Goal: Information Seeking & Learning: Learn about a topic

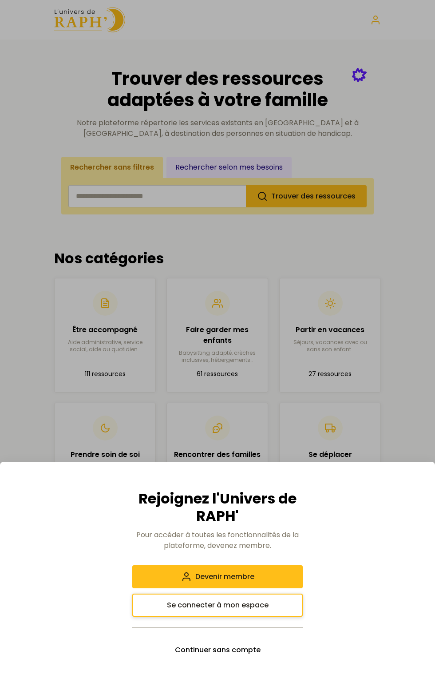
click at [151, 607] on button "Se connecter à mon espace" at bounding box center [217, 604] width 170 height 23
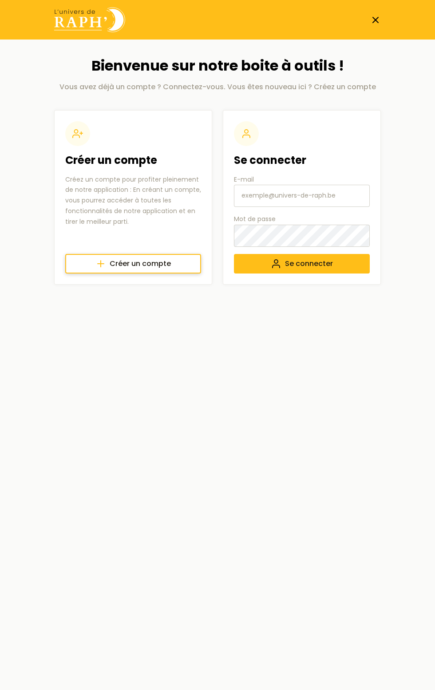
click at [78, 258] on link "Créer un compte" at bounding box center [133, 264] width 136 height 20
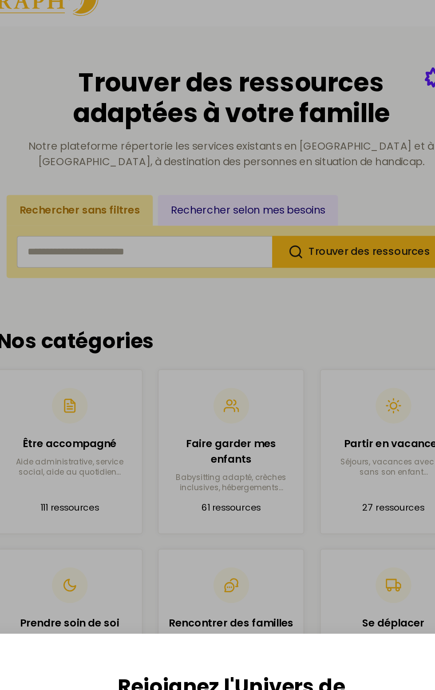
click at [201, 350] on div at bounding box center [217, 345] width 435 height 690
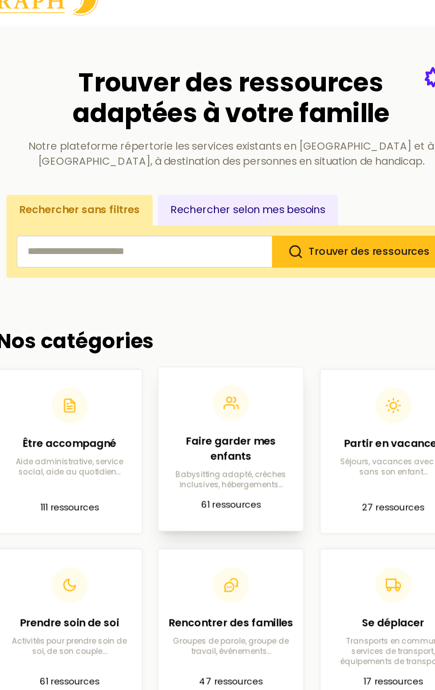
click at [205, 373] on p "61 ressources" at bounding box center [217, 372] width 87 height 11
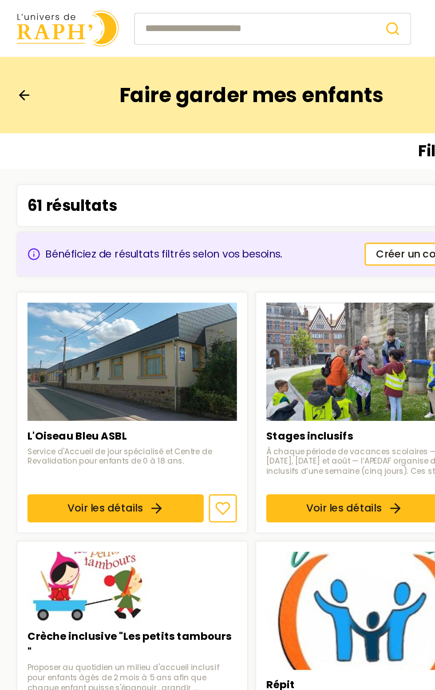
click at [88, 170] on div "Bénéficiez de résultats filtrés selon vos besoins. Créer un compte" at bounding box center [217, 176] width 327 height 31
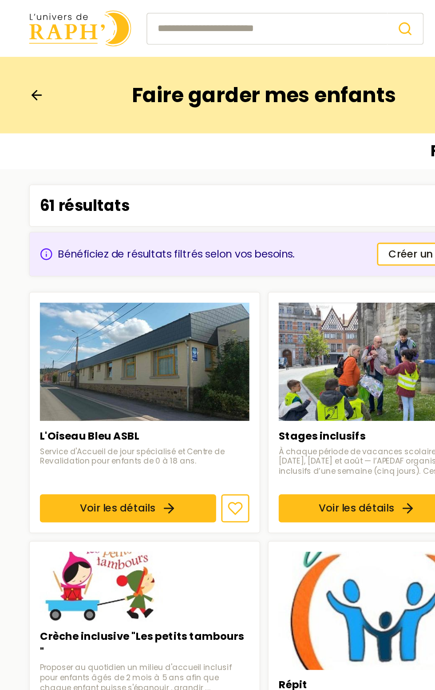
click at [164, 15] on input "search" at bounding box center [219, 20] width 167 height 22
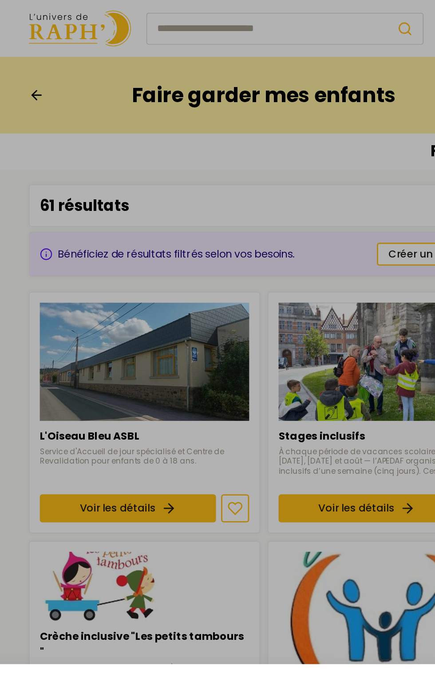
click at [168, 14] on div at bounding box center [217, 345] width 435 height 690
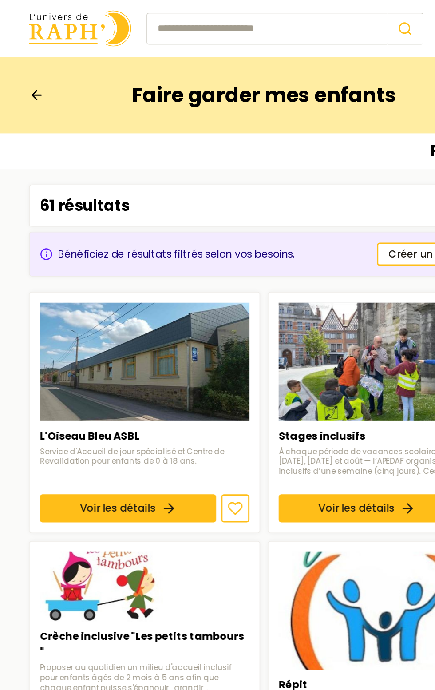
click at [158, 19] on input "search" at bounding box center [219, 20] width 167 height 22
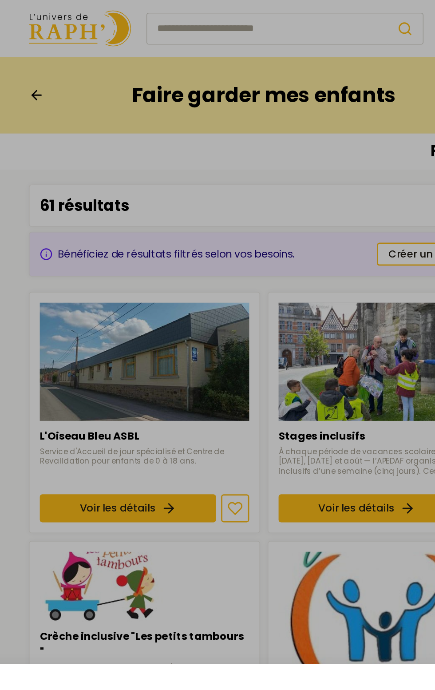
click at [303, 8] on div at bounding box center [217, 345] width 435 height 690
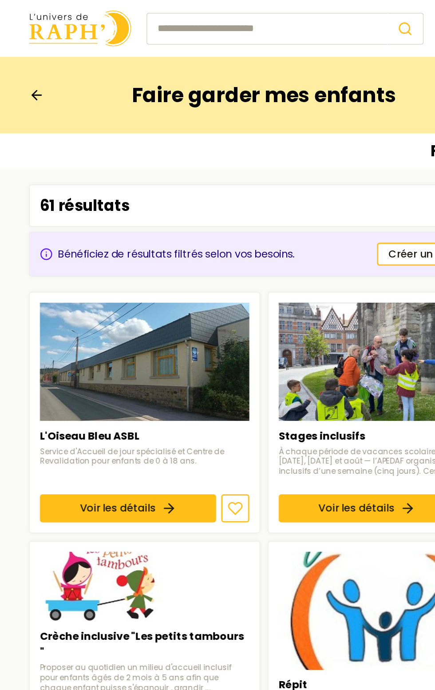
click at [225, 28] on input "search" at bounding box center [219, 20] width 167 height 22
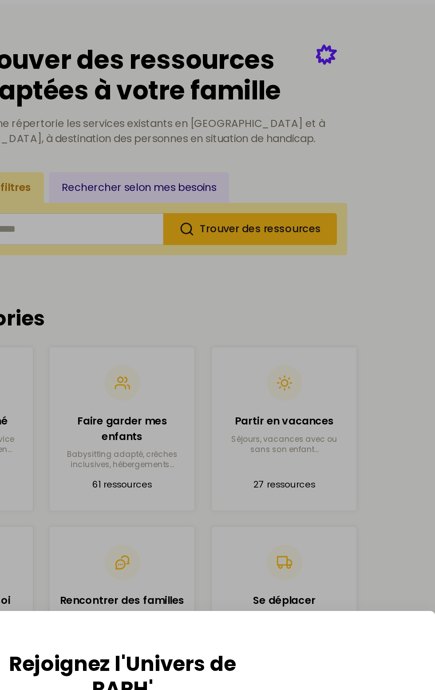
click at [296, 370] on div at bounding box center [217, 345] width 435 height 690
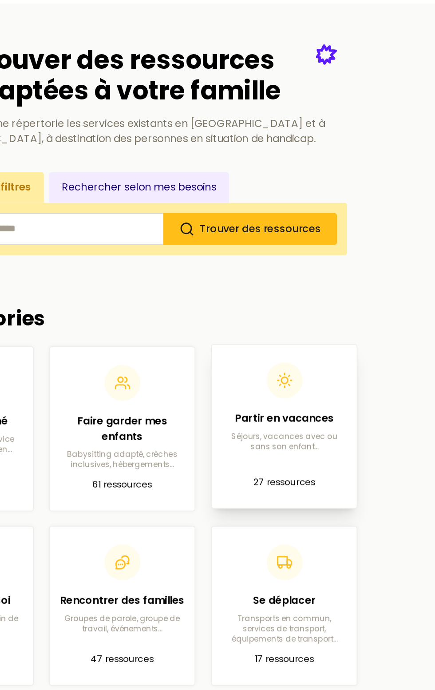
click at [330, 379] on article "Partir en vacances Séjours, vacances avec ou sans son enfant… 27 ressources" at bounding box center [330, 333] width 87 height 99
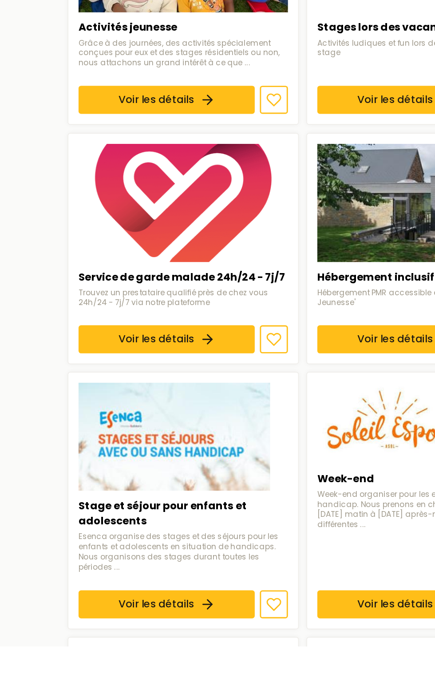
scroll to position [217, 0]
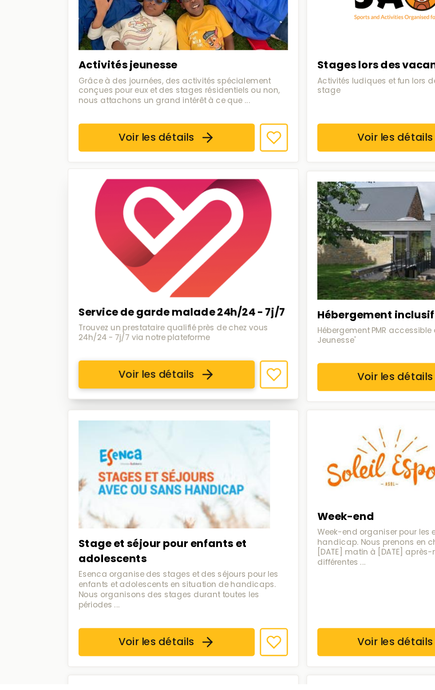
click at [73, 465] on link "Voir les détails" at bounding box center [123, 475] width 122 height 20
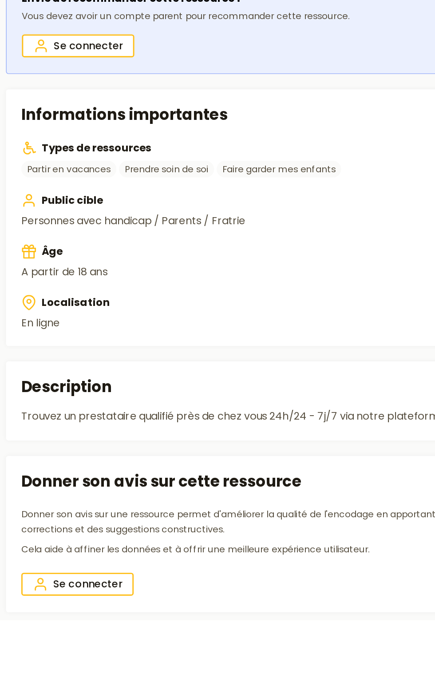
scroll to position [64, 0]
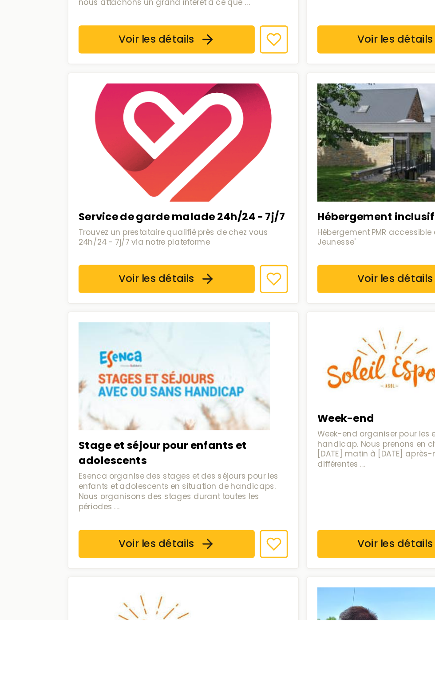
scroll to position [241, 0]
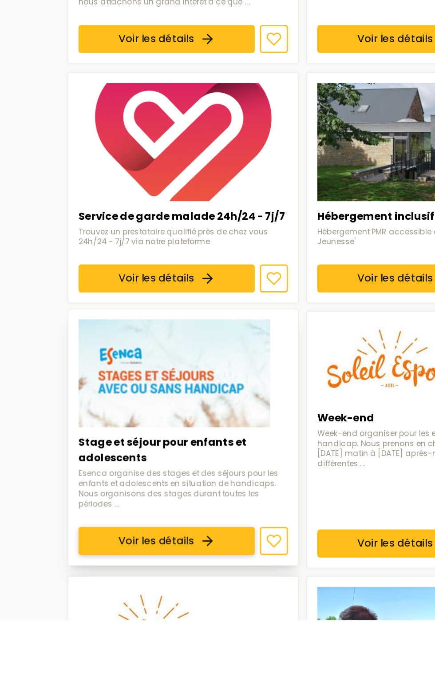
click at [70, 625] on link "Voir les détails" at bounding box center [123, 635] width 122 height 20
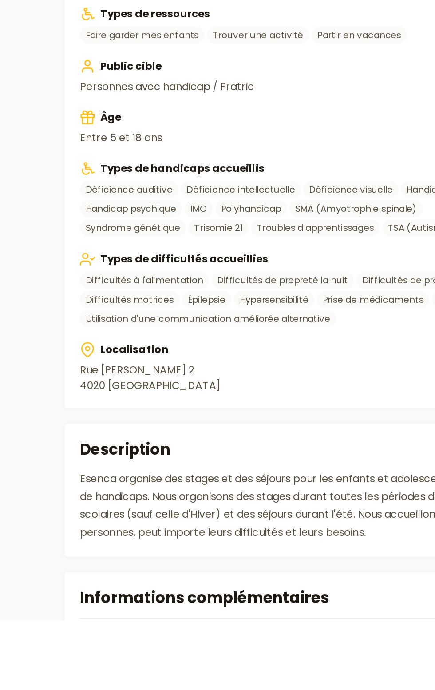
scroll to position [177, 0]
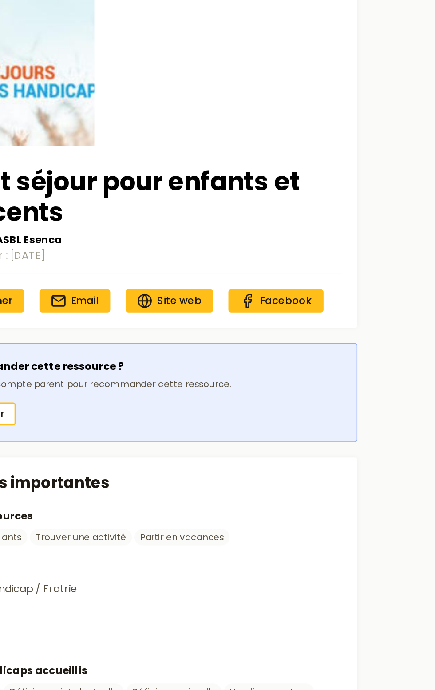
scroll to position [0, 0]
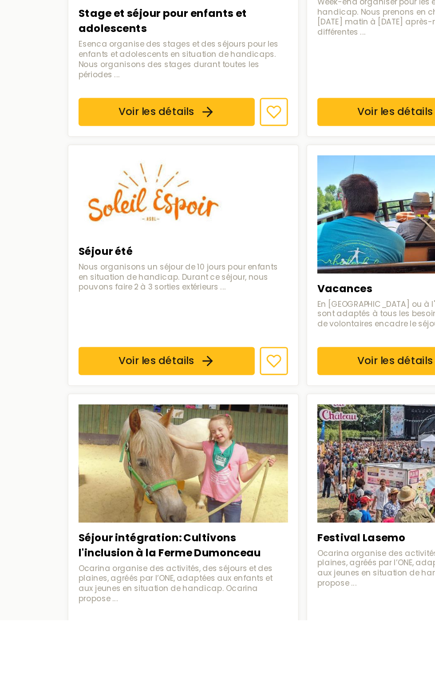
scroll to position [541, 0]
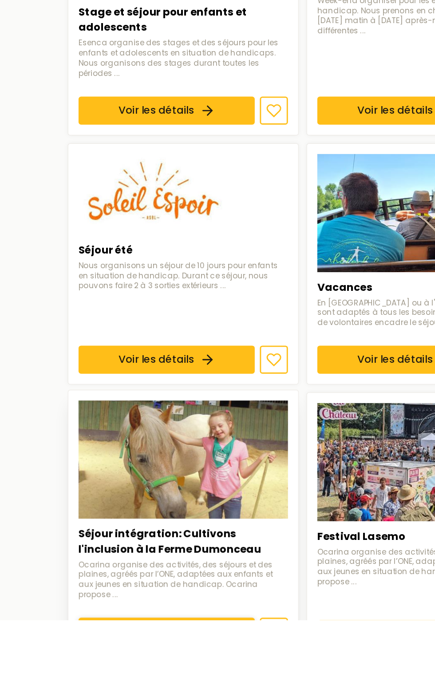
click at [87, 688] on link "Voir les détails" at bounding box center [123, 698] width 122 height 20
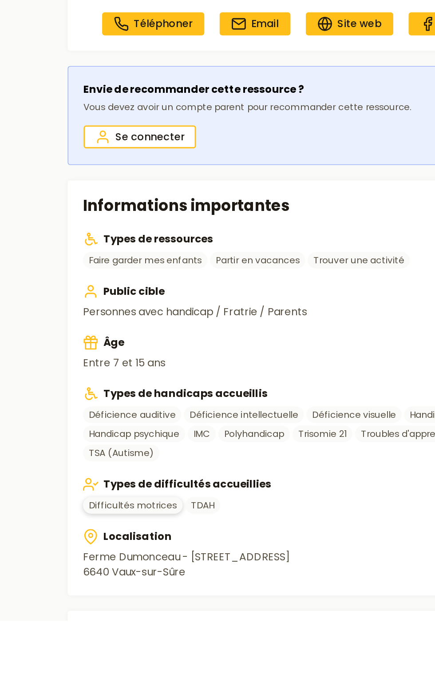
click at [93, 615] on link "Difficultés motrices" at bounding box center [99, 610] width 69 height 12
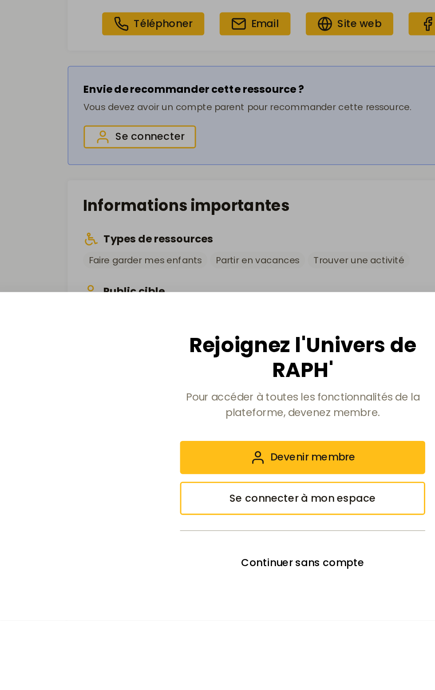
click at [28, 523] on div at bounding box center [217, 345] width 435 height 690
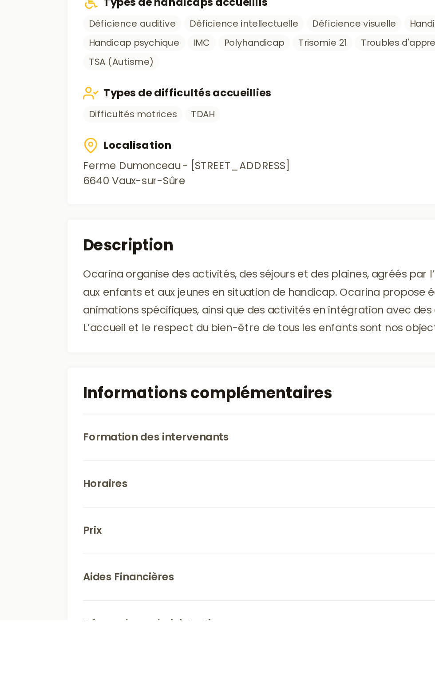
scroll to position [272, 0]
click at [83, 643] on button "Prix" at bounding box center [217, 627] width 305 height 32
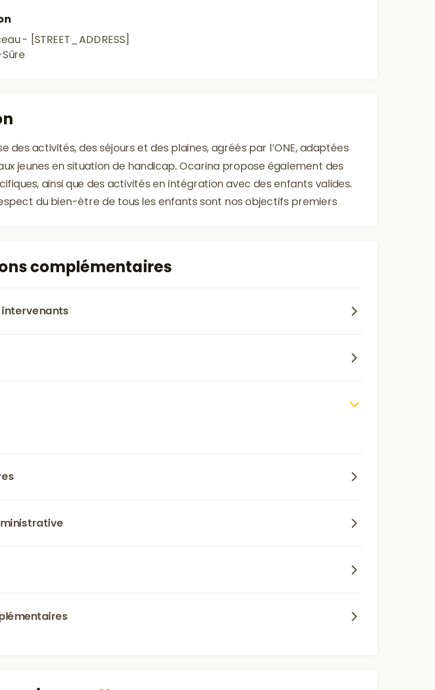
scroll to position [446, 0]
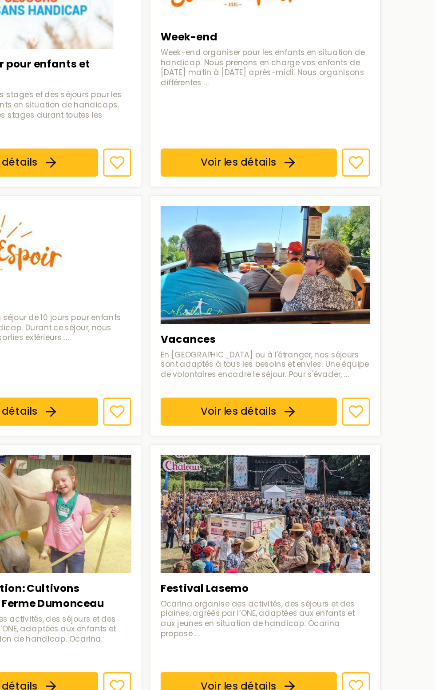
scroll to position [555, 0]
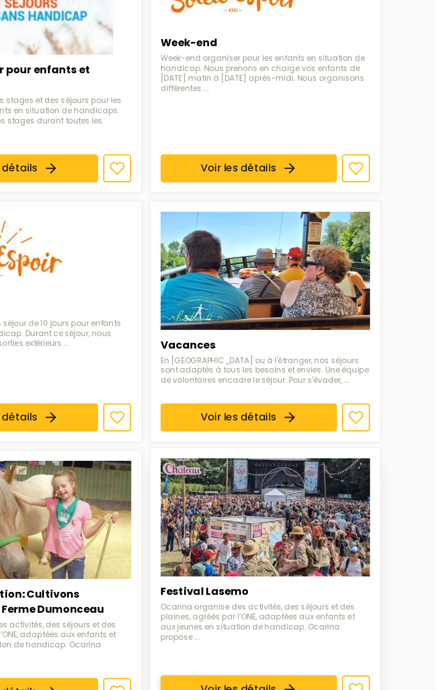
click at [272, 674] on link "Voir les détails" at bounding box center [289, 684] width 122 height 20
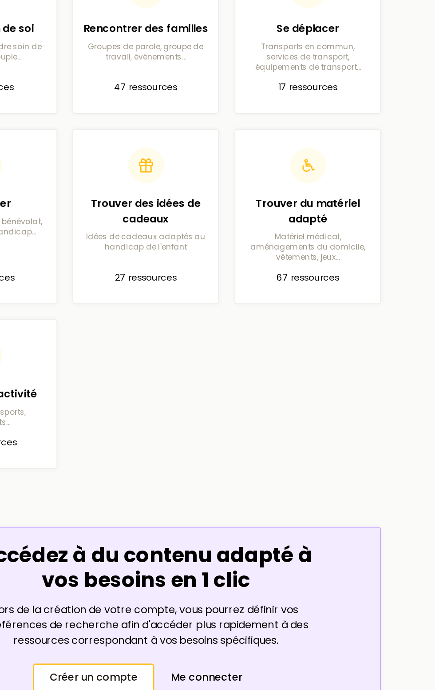
scroll to position [434, 0]
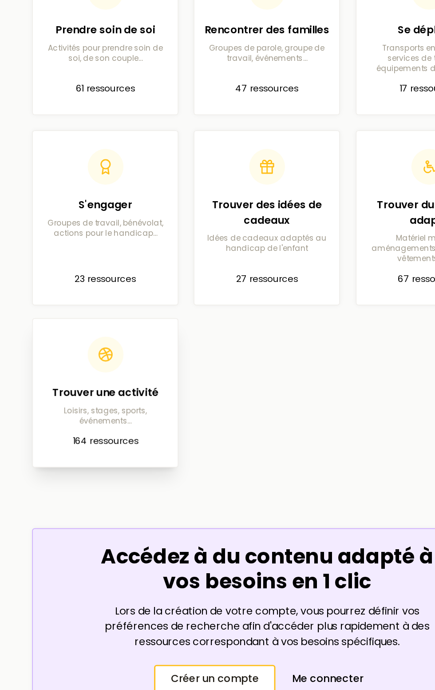
click at [94, 253] on header at bounding box center [105, 246] width 87 height 25
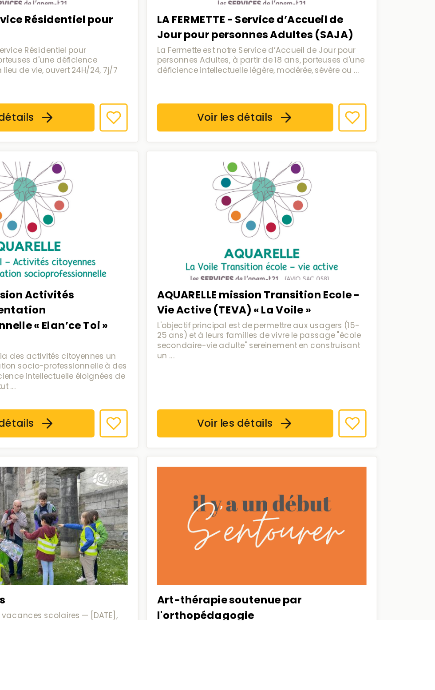
scroll to position [530, 0]
